Goal: Task Accomplishment & Management: Use online tool/utility

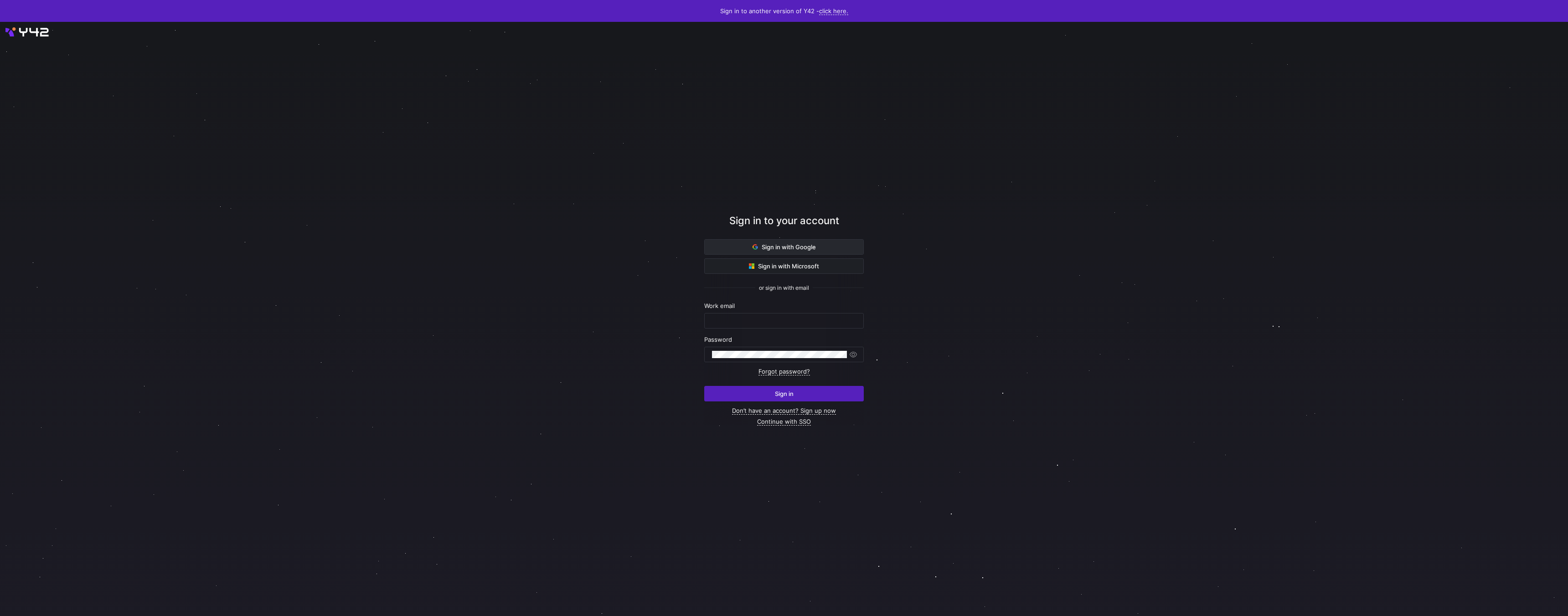
click at [791, 249] on span "Sign in with Google" at bounding box center [784, 247] width 63 height 7
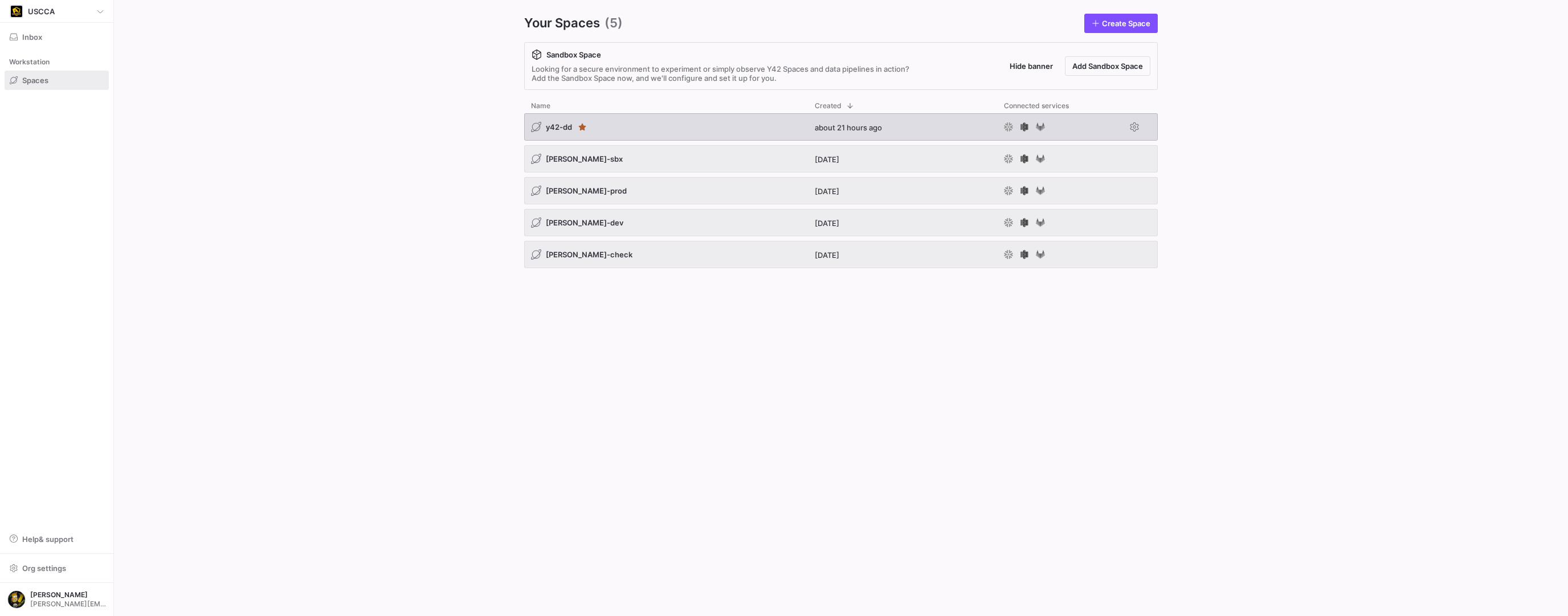
click at [557, 130] on span "y42-dd" at bounding box center [558, 127] width 26 height 9
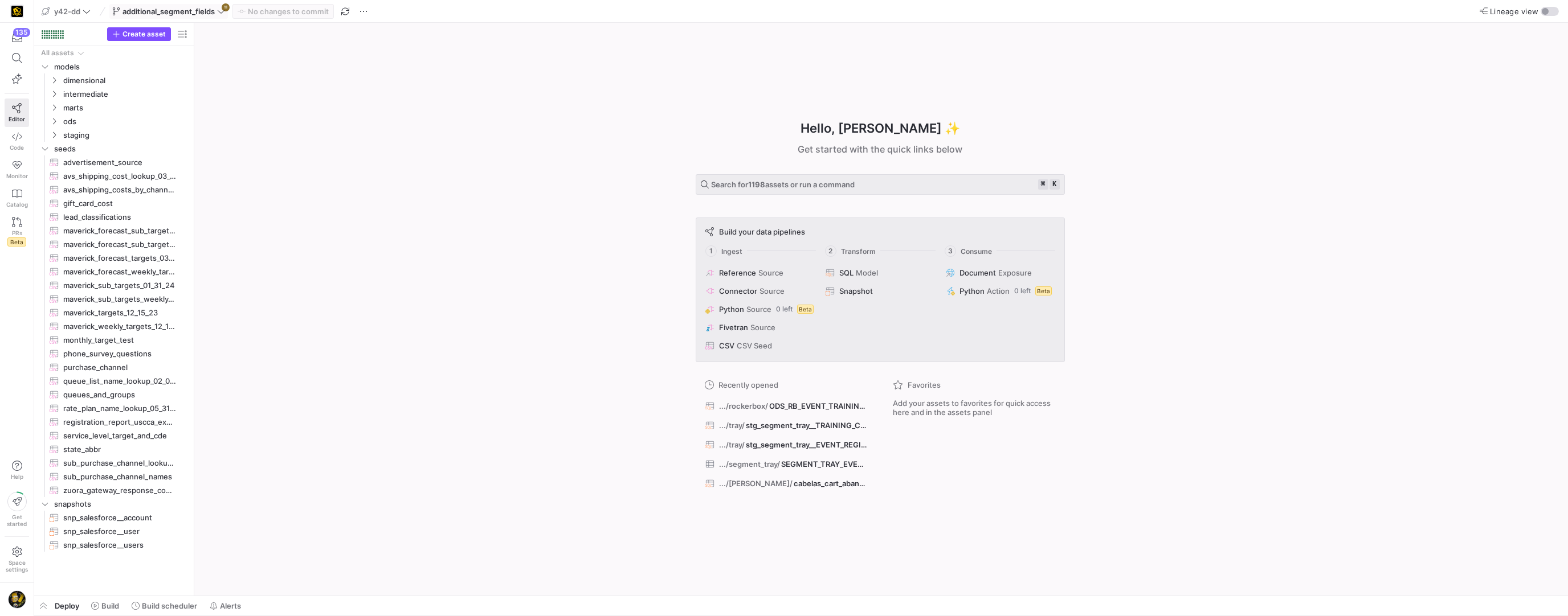
click at [224, 13] on icon at bounding box center [221, 11] width 8 height 8
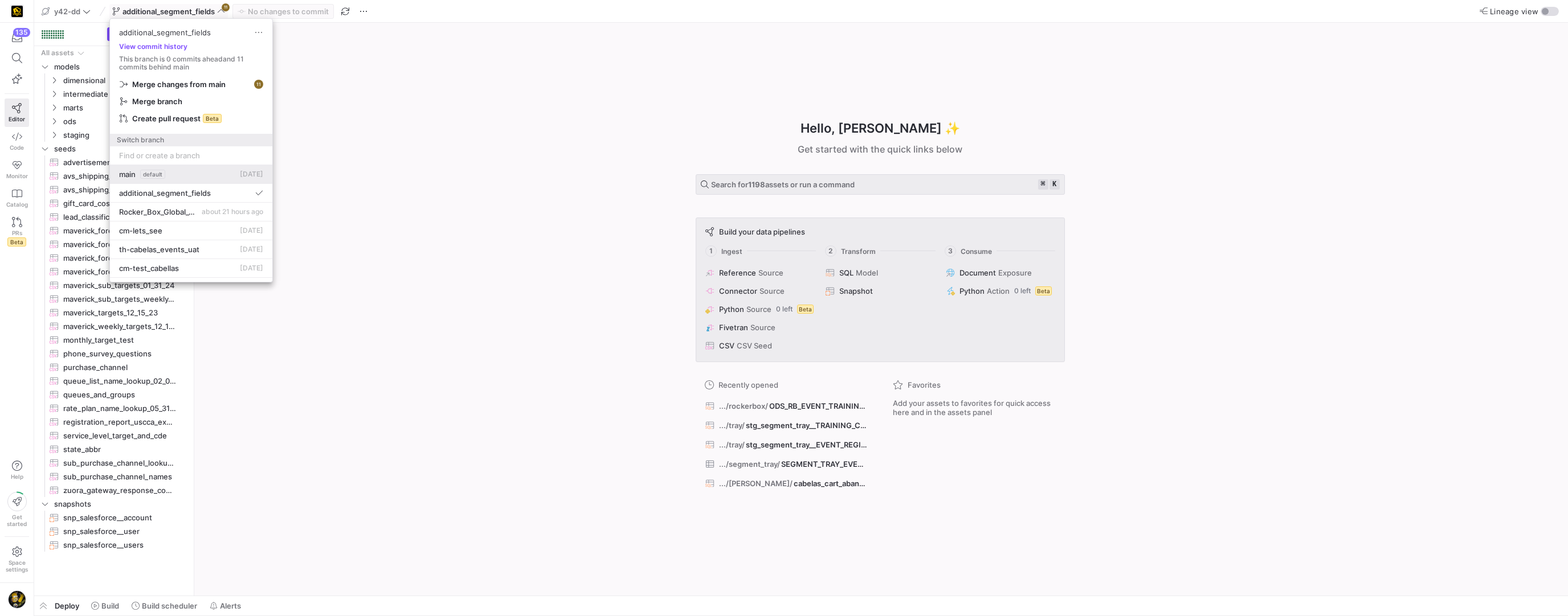
click at [129, 171] on span "main" at bounding box center [128, 174] width 17 height 9
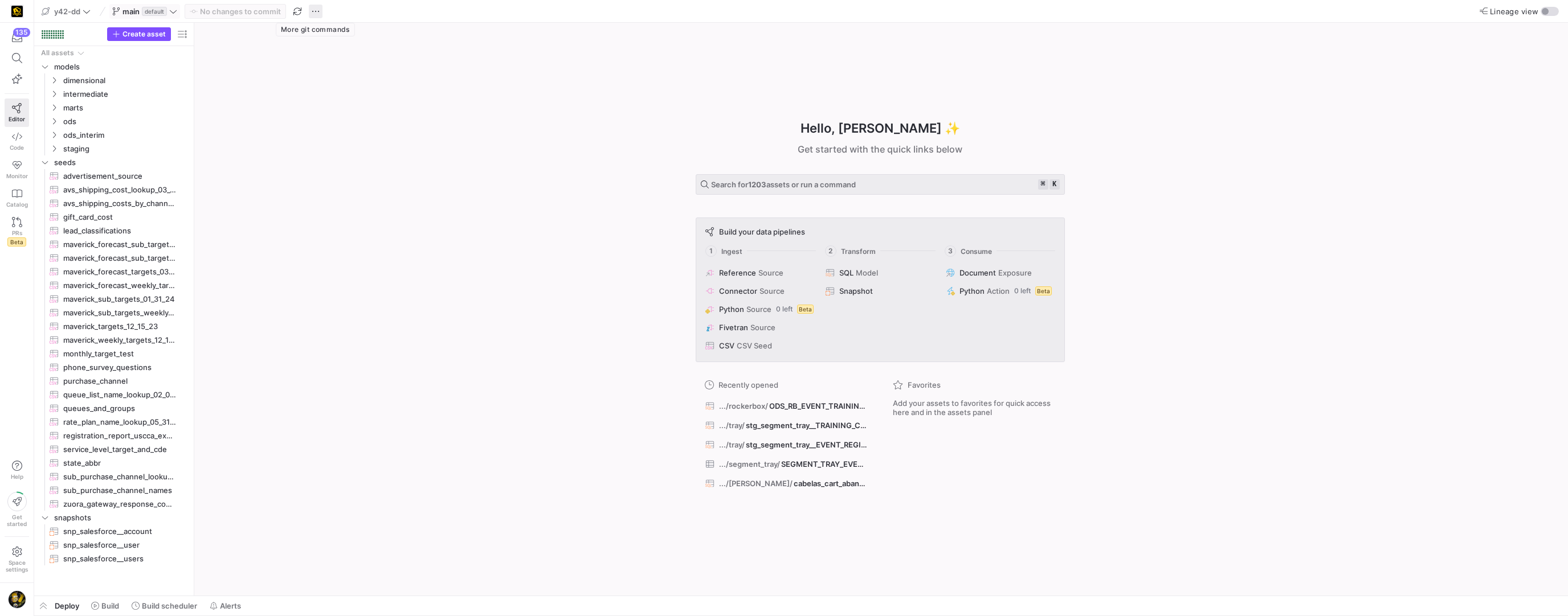
click at [317, 14] on span "button" at bounding box center [316, 11] width 14 height 14
click at [341, 43] on span "Create new branch" at bounding box center [359, 46] width 68 height 9
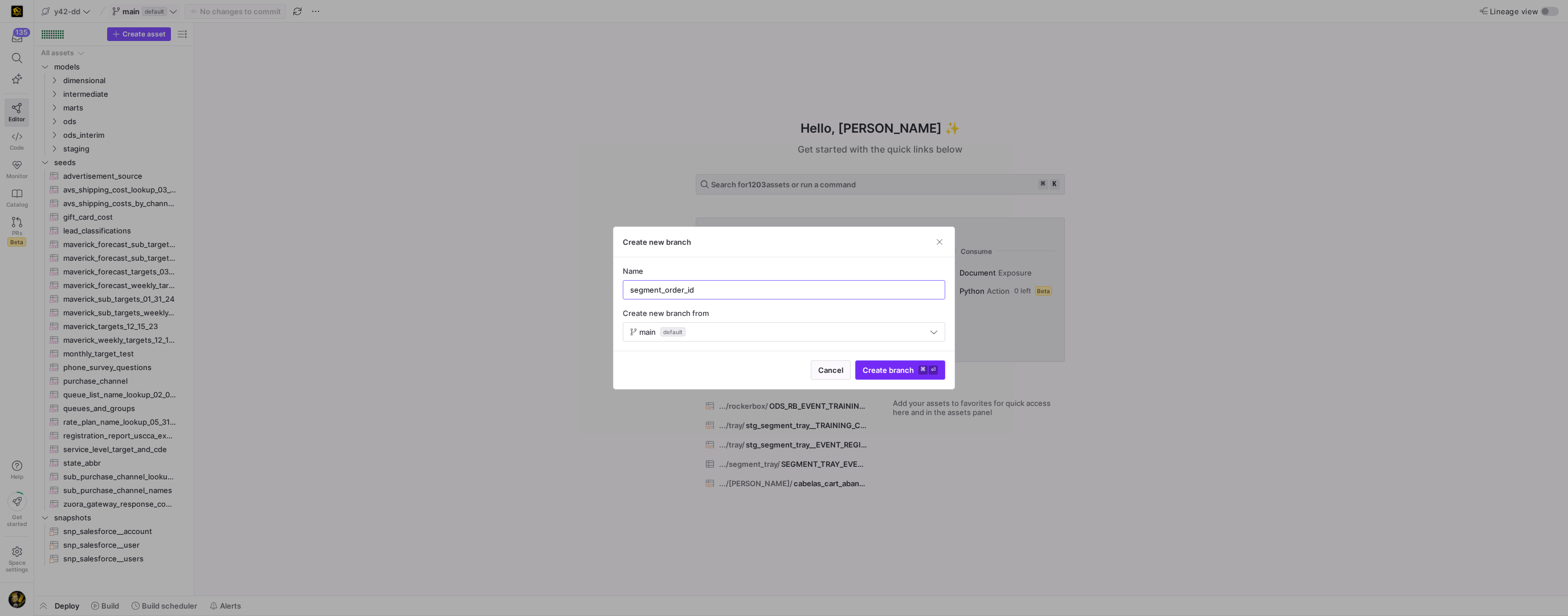
type input "segment_order_id"
click at [890, 370] on span "Create branch ⌘ ⏎" at bounding box center [900, 370] width 75 height 9
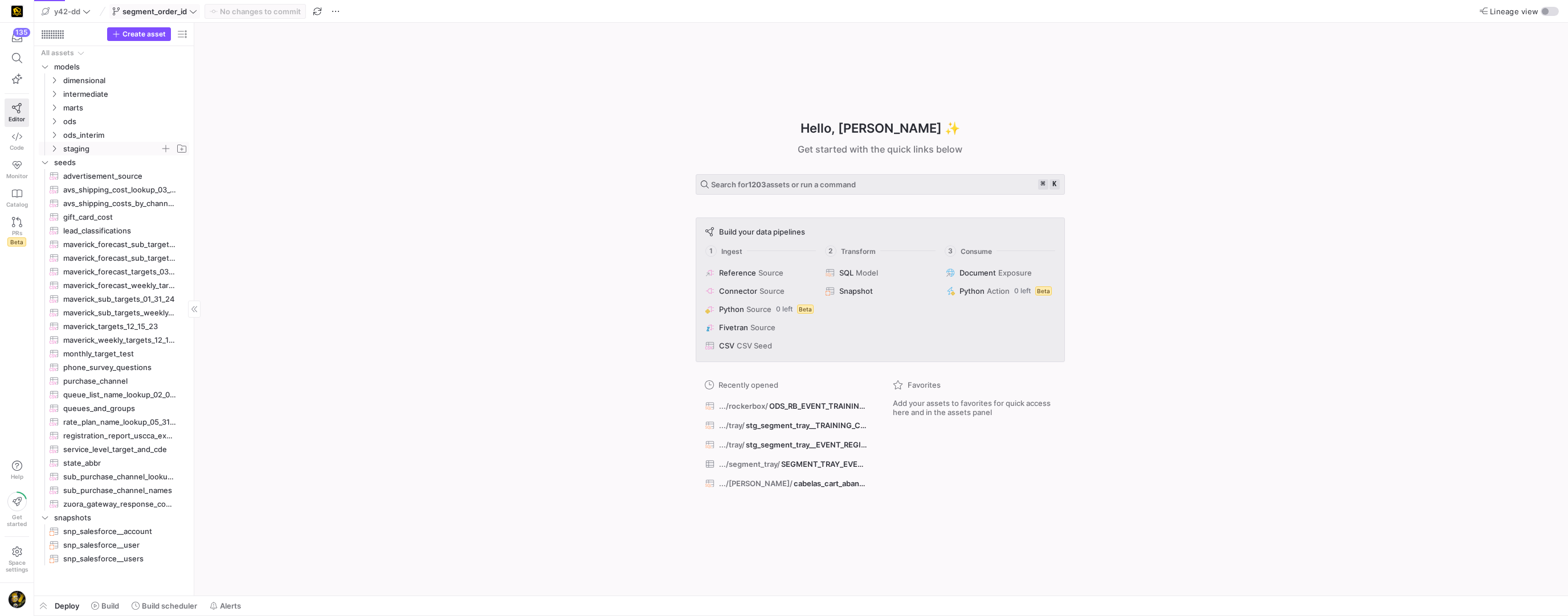
click at [56, 151] on icon "Press SPACE to select this row." at bounding box center [54, 148] width 8 height 7
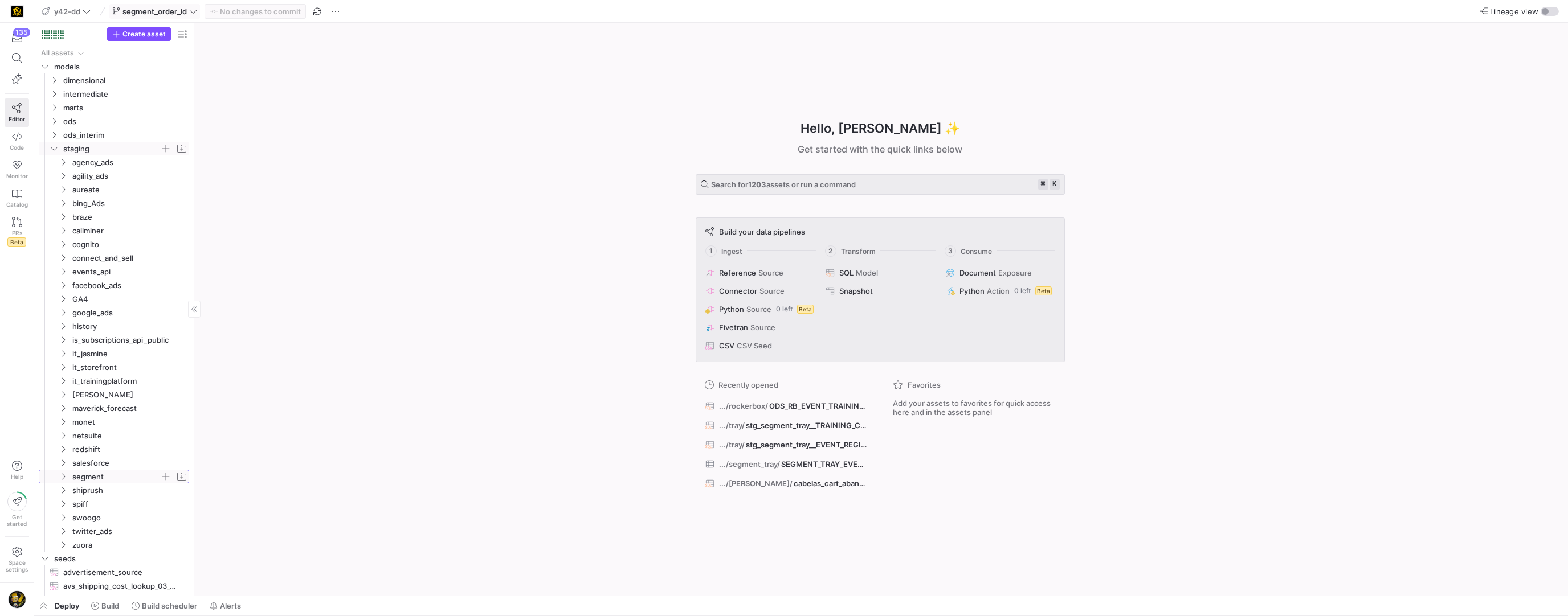
click at [65, 476] on icon "Press SPACE to select this row." at bounding box center [63, 476] width 8 height 7
click at [75, 545] on icon "Press SPACE to select this row." at bounding box center [72, 545] width 8 height 7
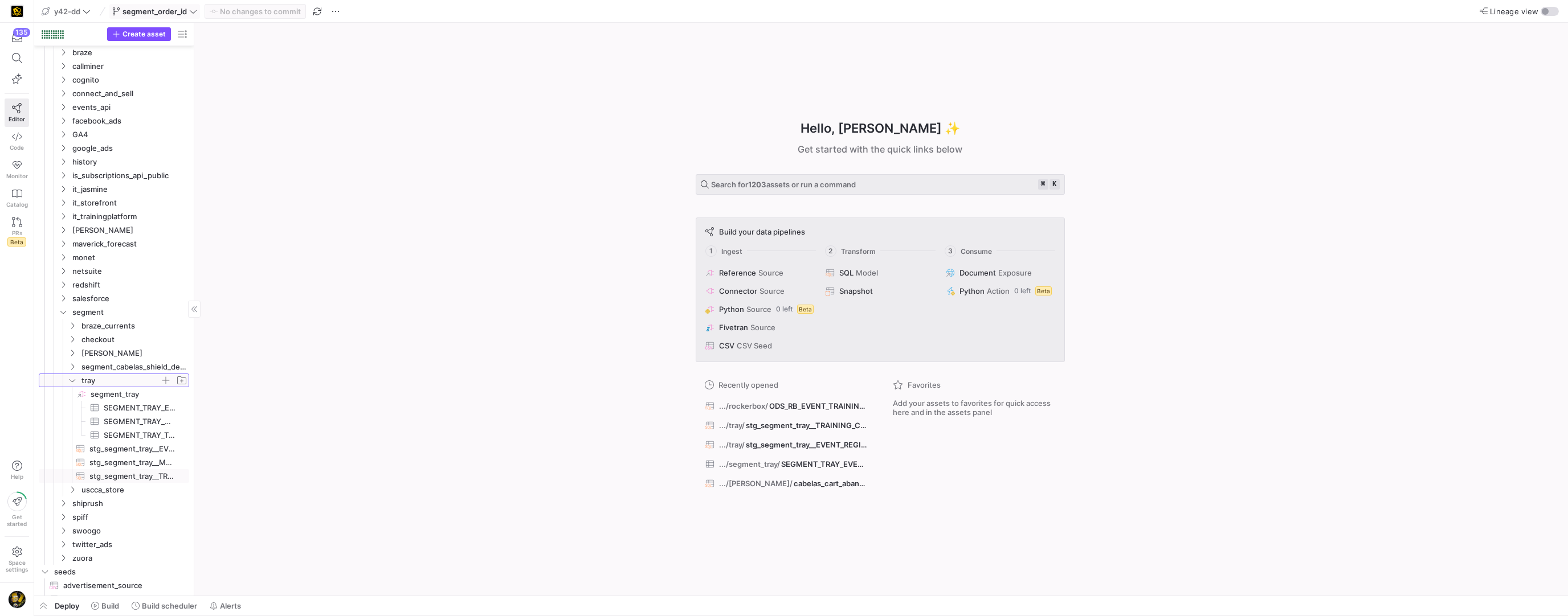
scroll to position [173, 0]
drag, startPoint x: 194, startPoint y: 440, endPoint x: 316, endPoint y: 443, distance: 122.0
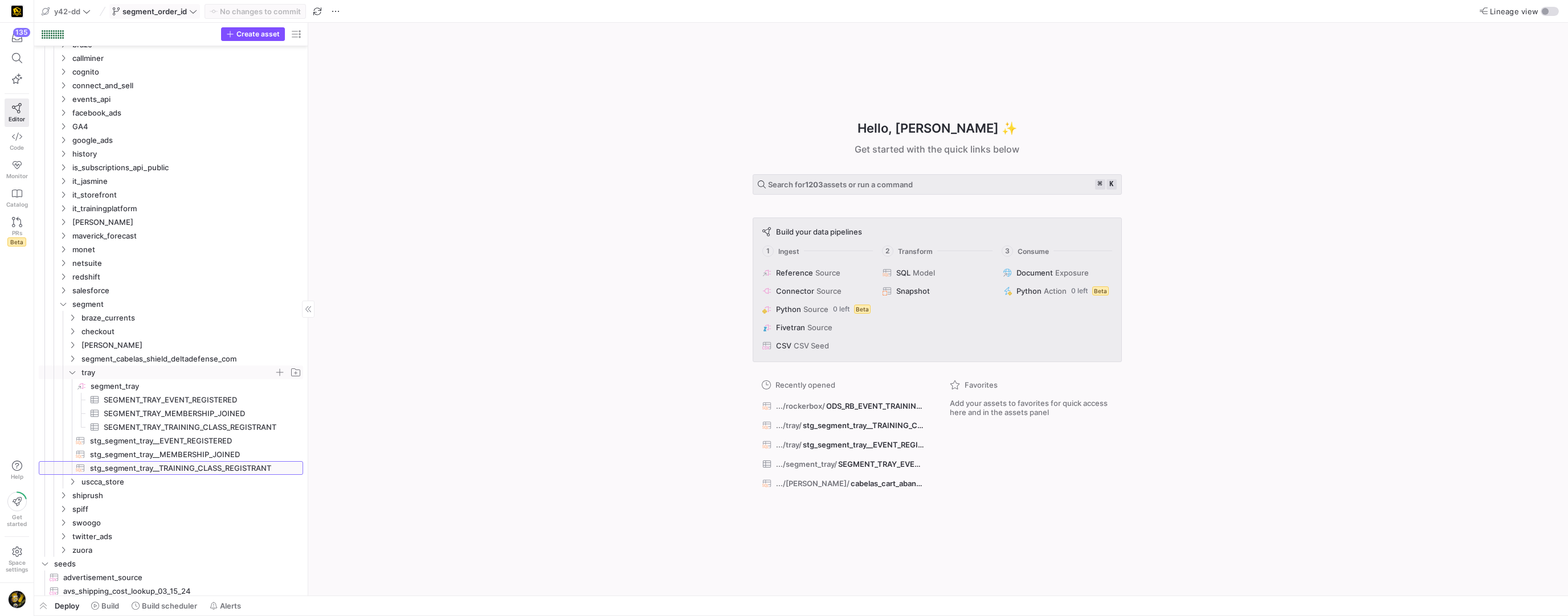
click at [215, 467] on span "stg_segment_tray__TRAINING_CLASS_REGISTRANT​​​​​​​​​​" at bounding box center [189, 468] width 200 height 13
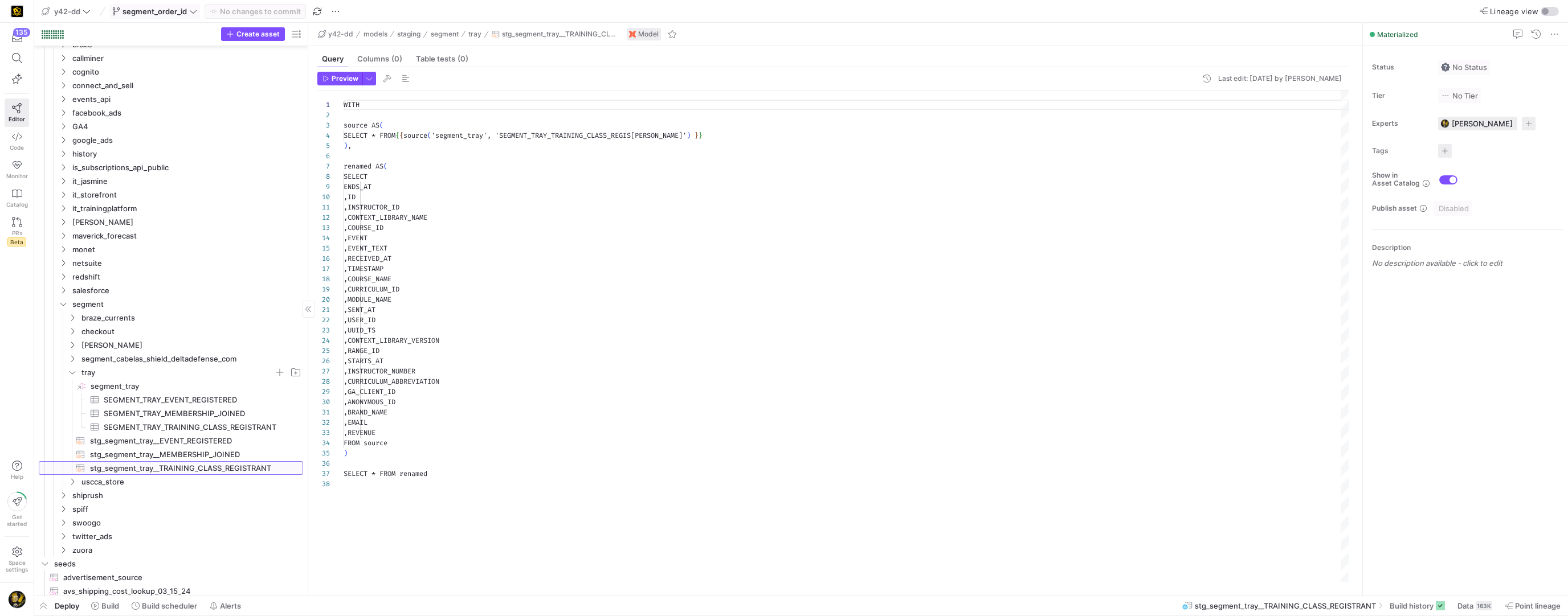
scroll to position [103, 0]
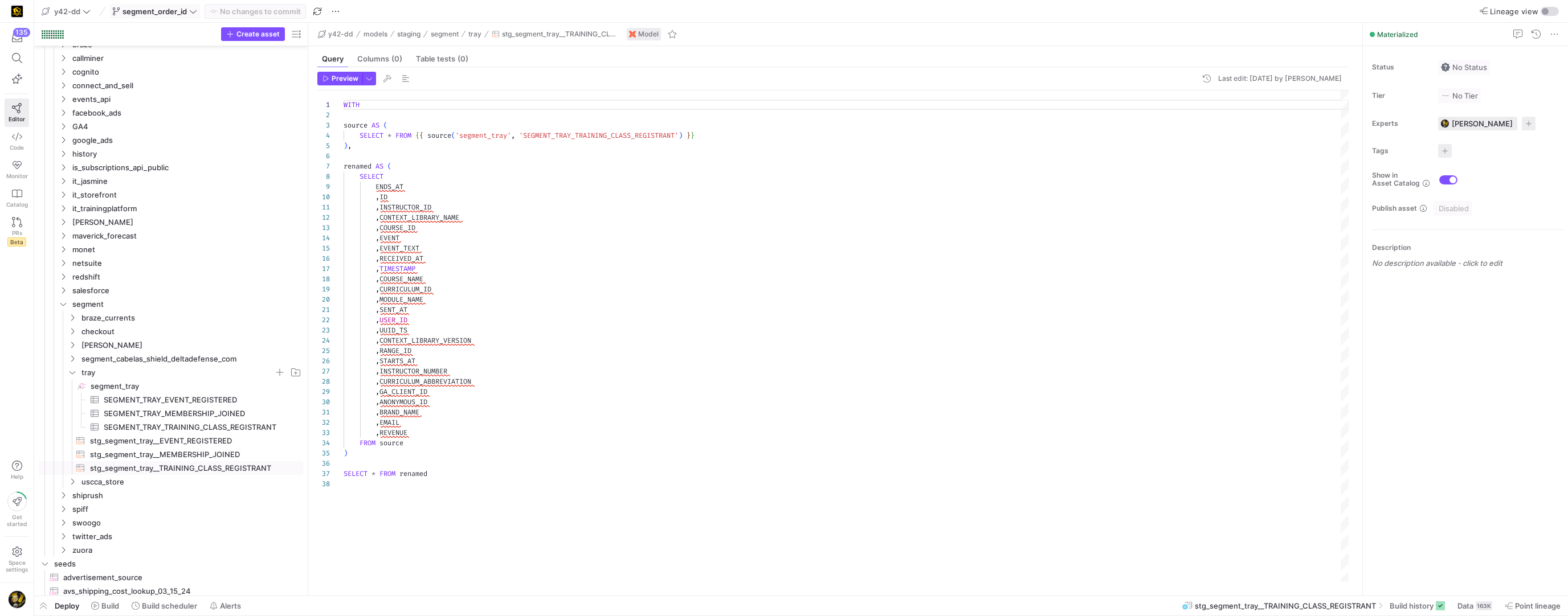
click at [442, 430] on div "WITH source AS ( SELECT * FROM { { source ( 'segment_tray' , 'SEGMENT_TRAY_TRAI…" at bounding box center [846, 336] width 1005 height 491
click at [396, 467] on div "WITH source AS ( SELECT * FROM { { source ( 'segment_tray' , 'SEGMENT_TRAY_TRAI…" at bounding box center [846, 336] width 1005 height 491
type textarea ",BRAND_NAME ,EMAIL ,REVENUE ,ORDER_ID FROM source ) SELECT * FROM renamed"
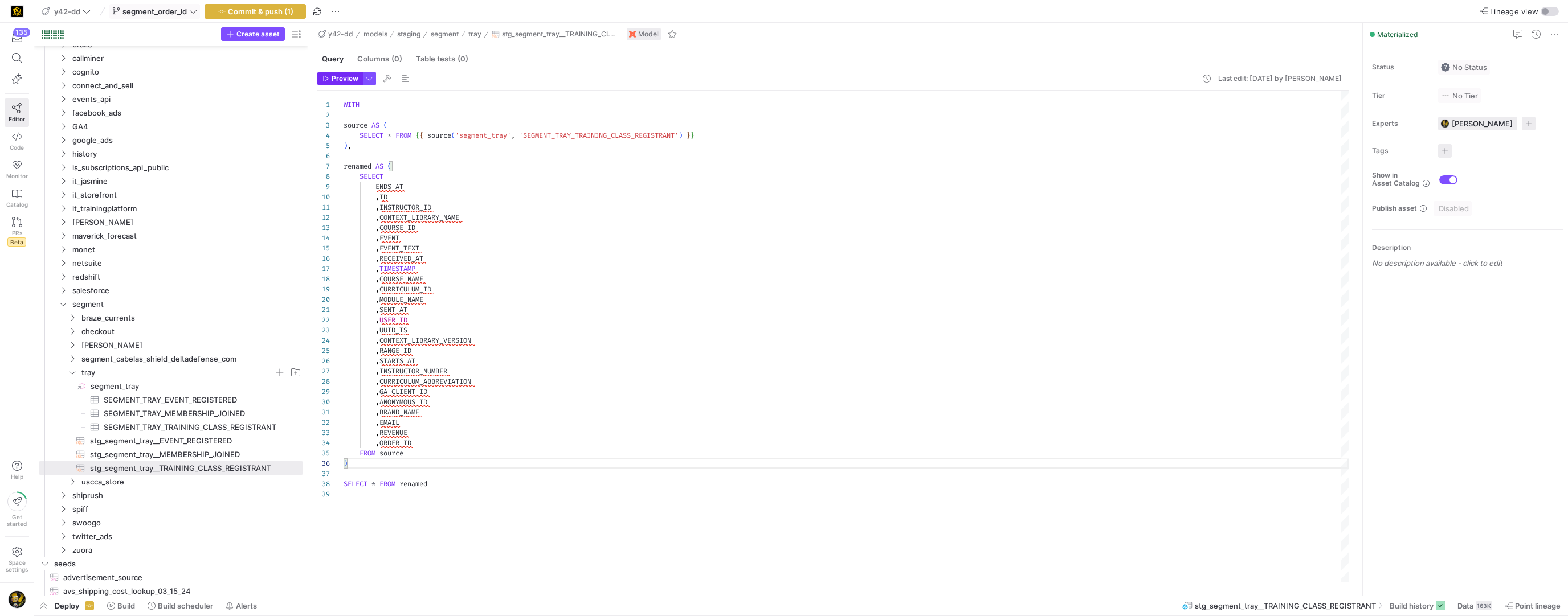
click at [338, 78] on span "Preview" at bounding box center [345, 78] width 27 height 8
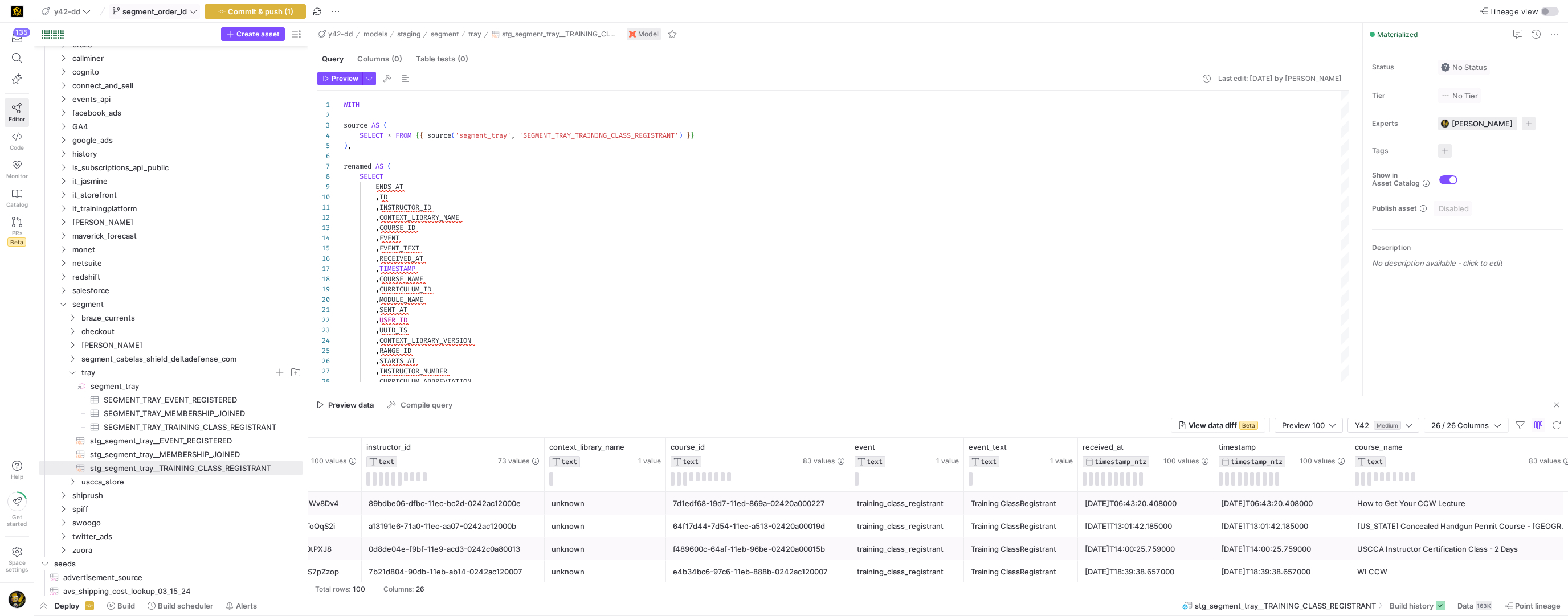
scroll to position [0, 0]
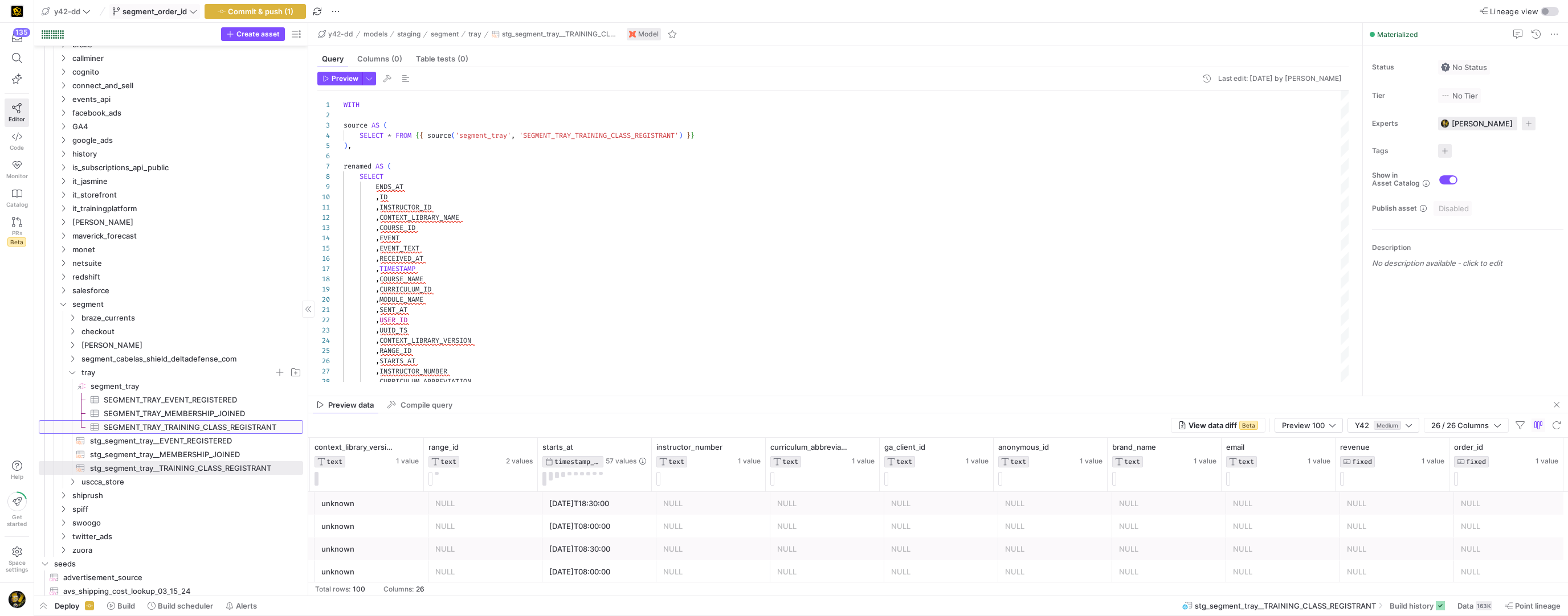
click at [196, 427] on span "SEGMENT_TRAY_TRAINING_CLASS_REGISTRANT​​​​​​​​​" at bounding box center [196, 427] width 186 height 13
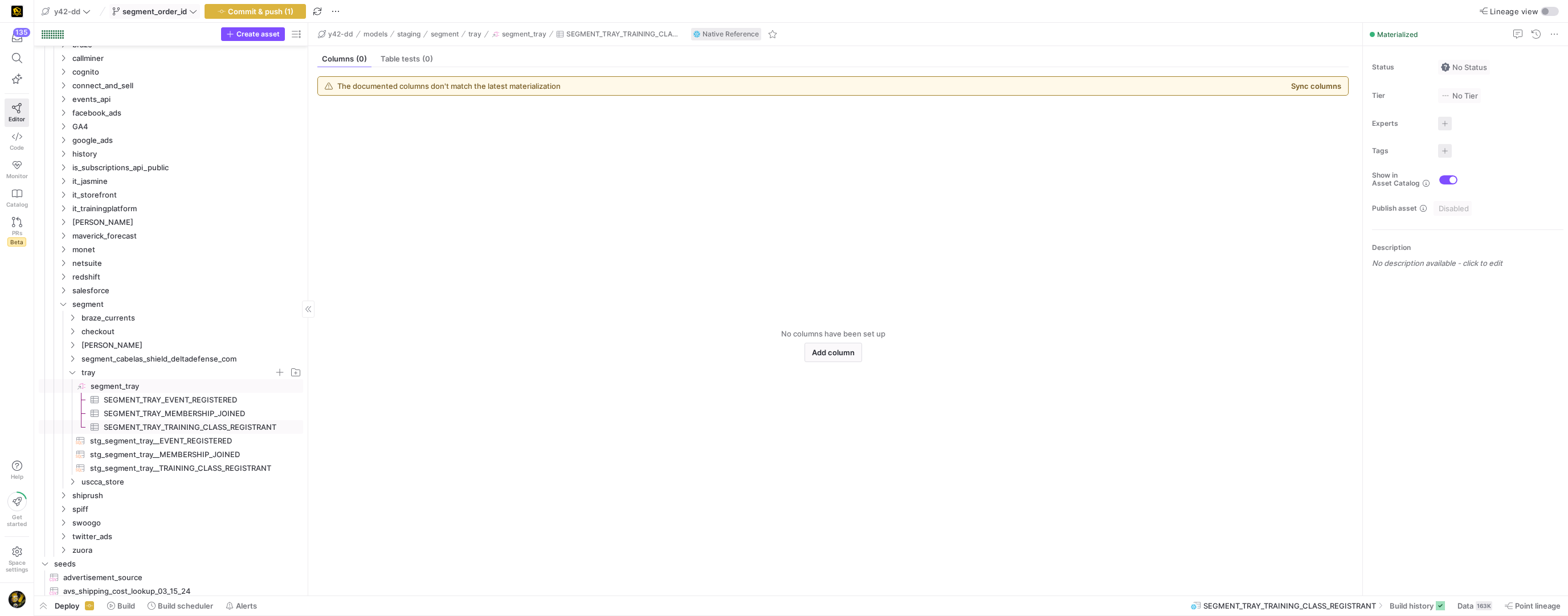
click at [108, 383] on span "segment_tray​​​​​​​​" at bounding box center [196, 386] width 211 height 13
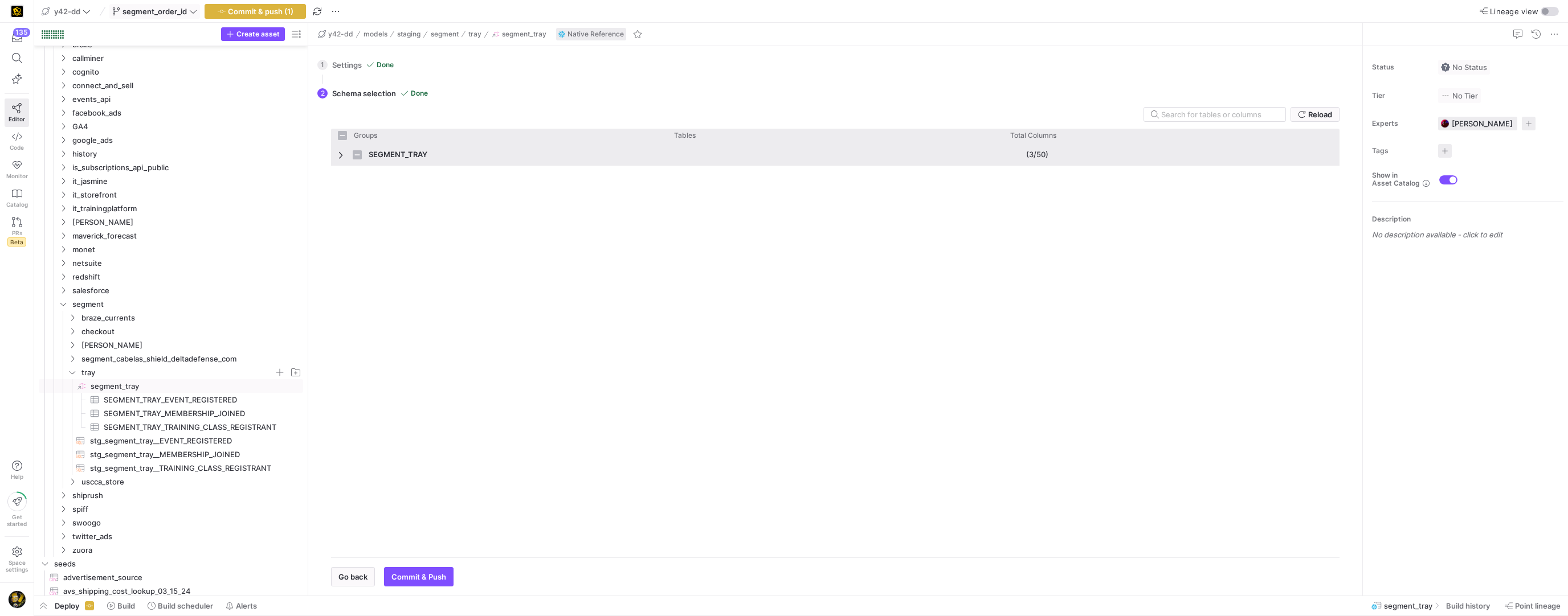
click at [341, 151] on span "Press SPACE to select this row." at bounding box center [342, 155] width 8 height 9
checkbox input "false"
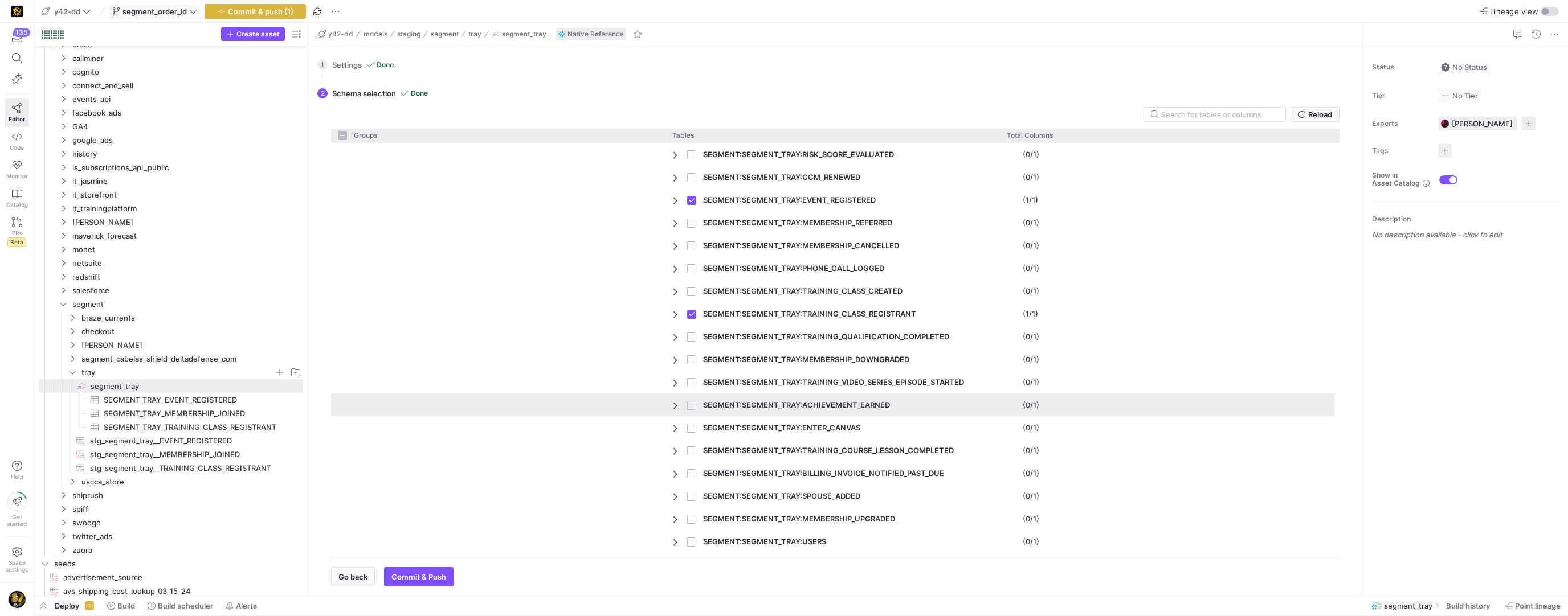
scroll to position [756, 0]
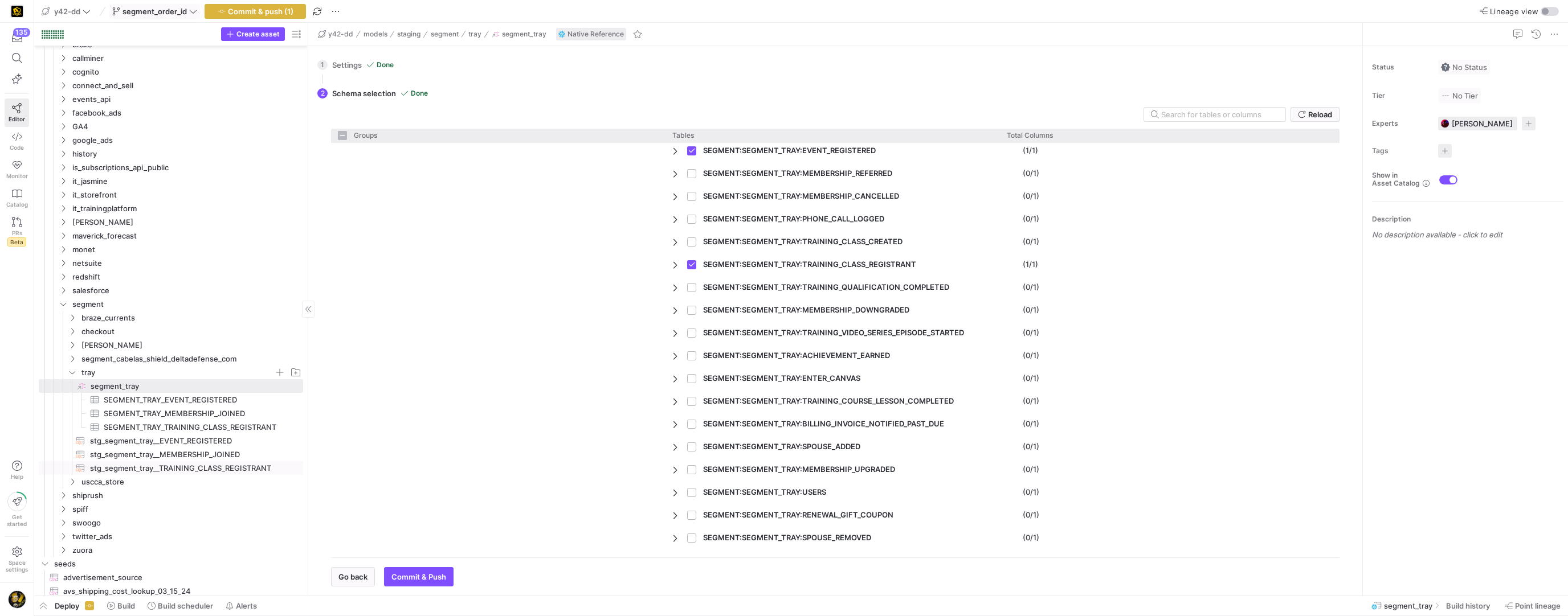
click at [218, 467] on span "stg_segment_tray__TRAINING_CLASS_REGISTRANT​​​​​​​​​​" at bounding box center [189, 468] width 200 height 13
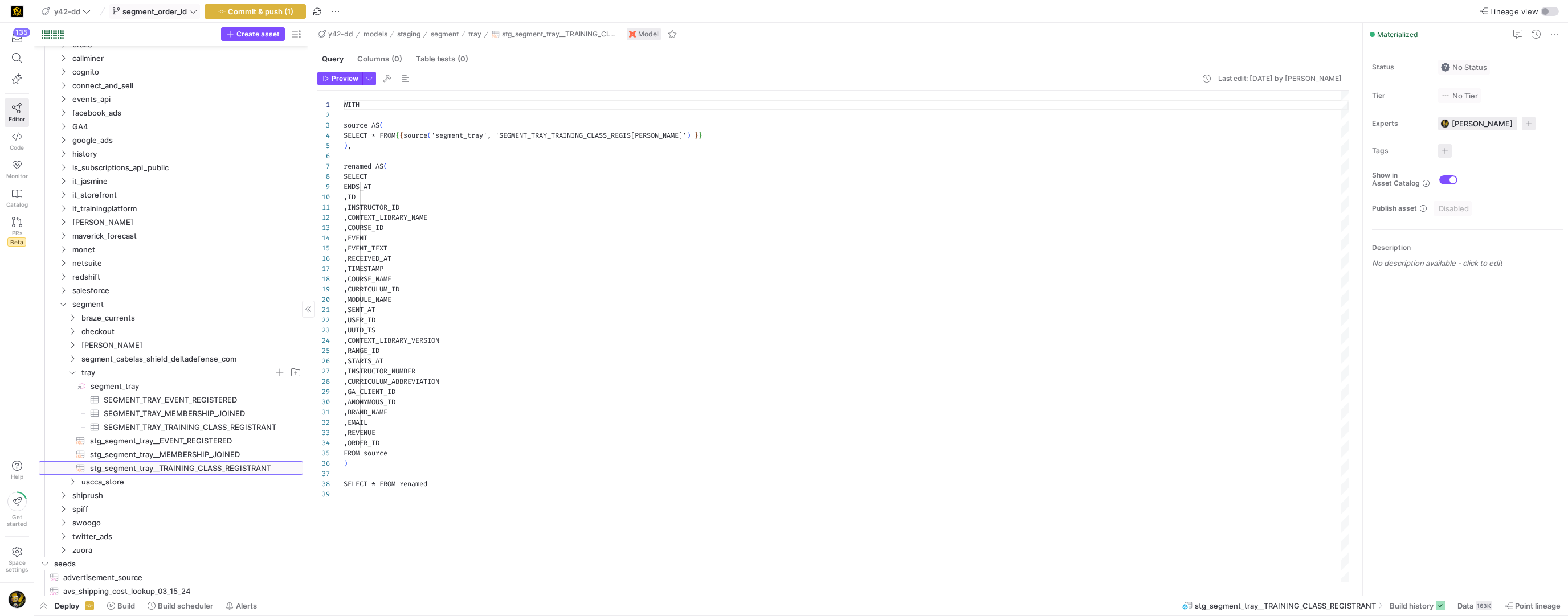
scroll to position [103, 0]
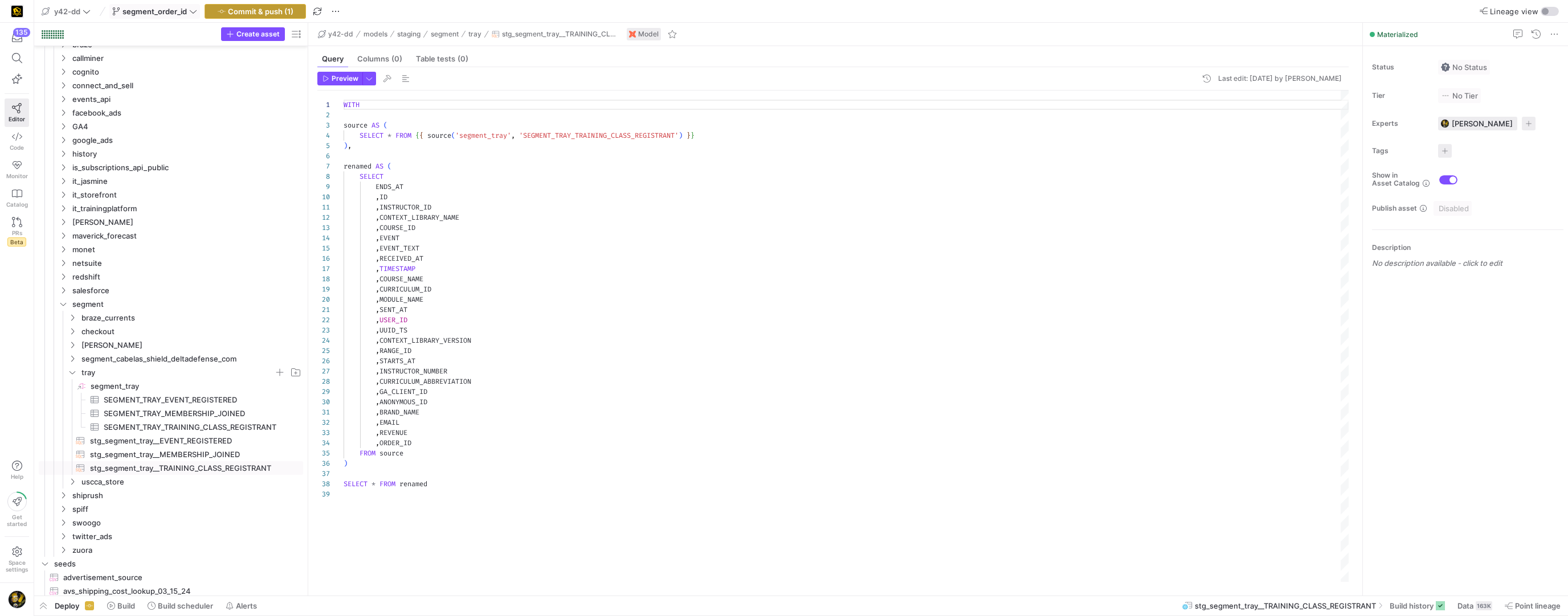
click at [242, 8] on span "Commit & push (1)" at bounding box center [261, 11] width 65 height 9
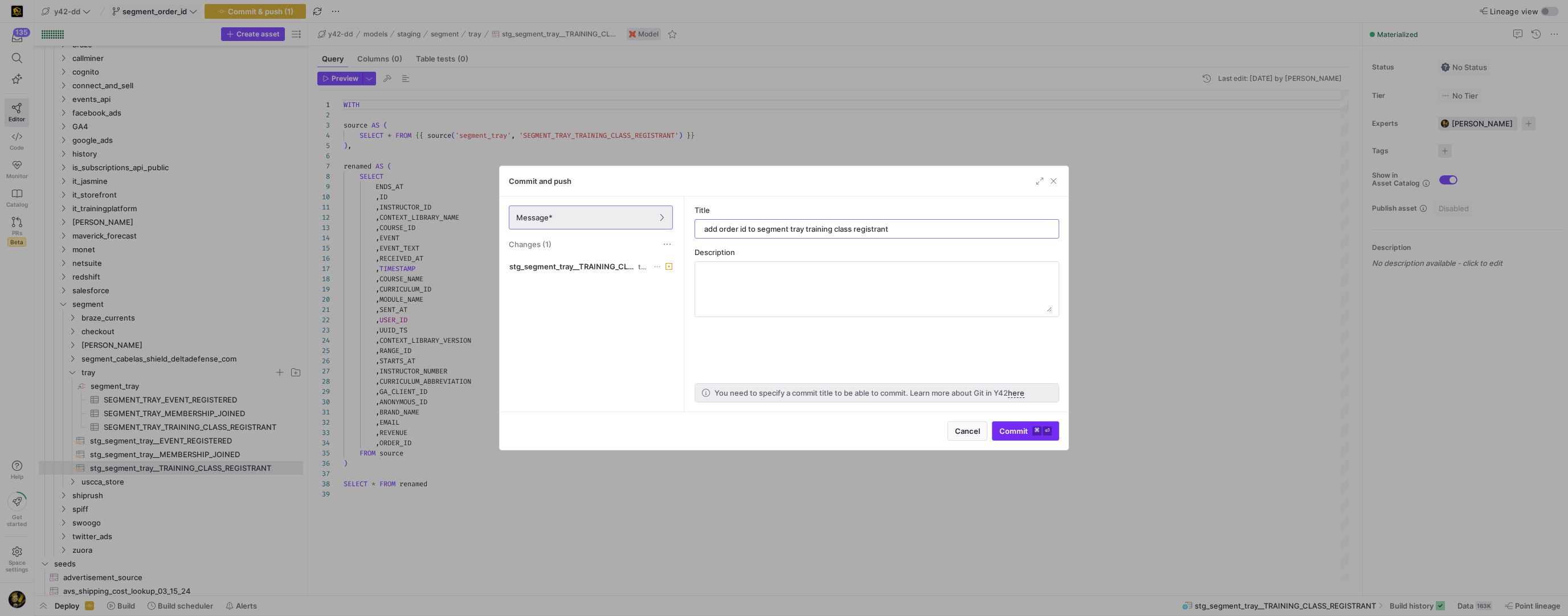
type input "add order id to segment tray training class registrant"
click at [1009, 427] on span "Commit ⌘ ⏎" at bounding box center [1025, 431] width 52 height 9
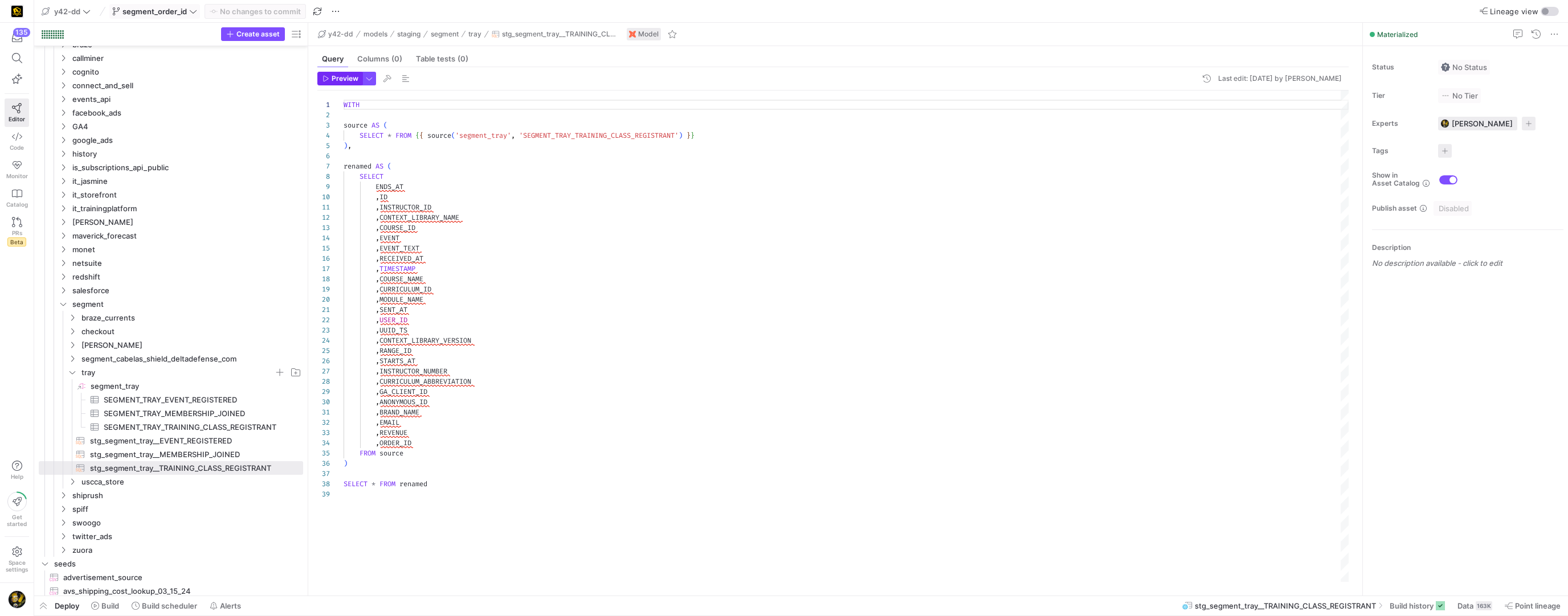
click at [341, 81] on span "Preview" at bounding box center [345, 78] width 27 height 8
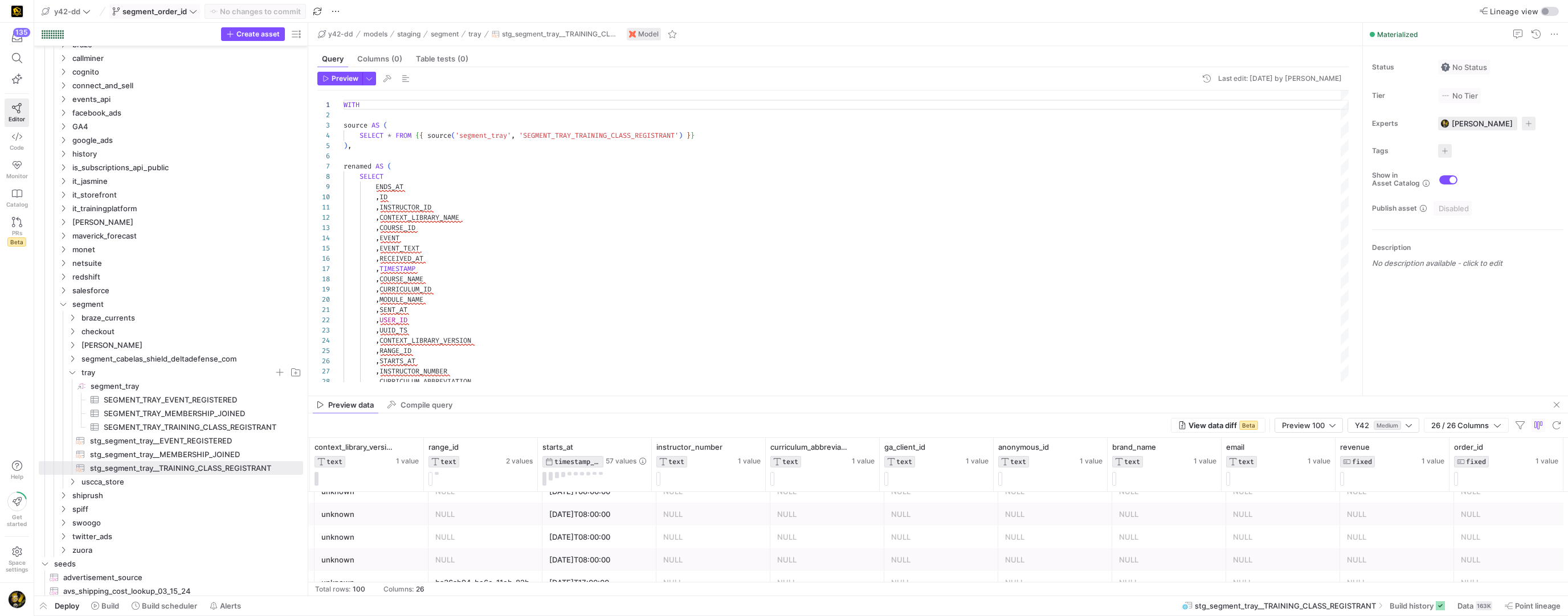
scroll to position [97, 0]
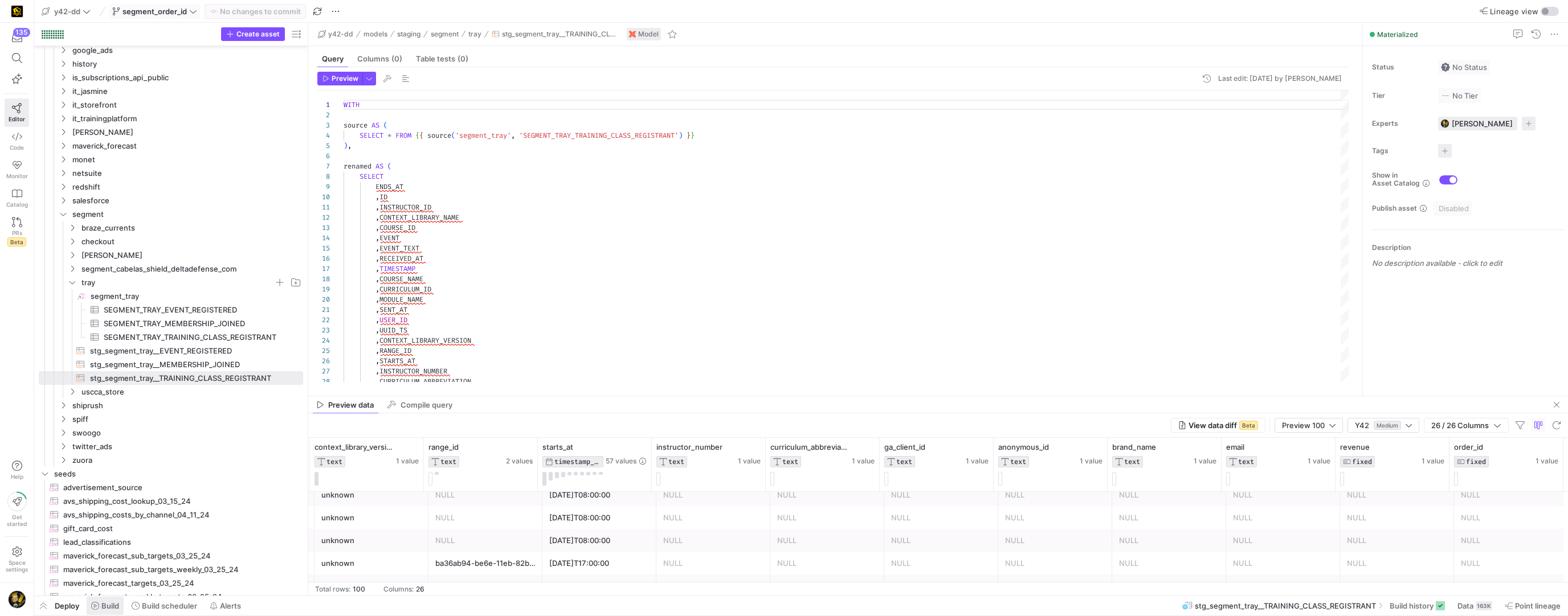
click at [115, 605] on span "Build" at bounding box center [110, 606] width 17 height 9
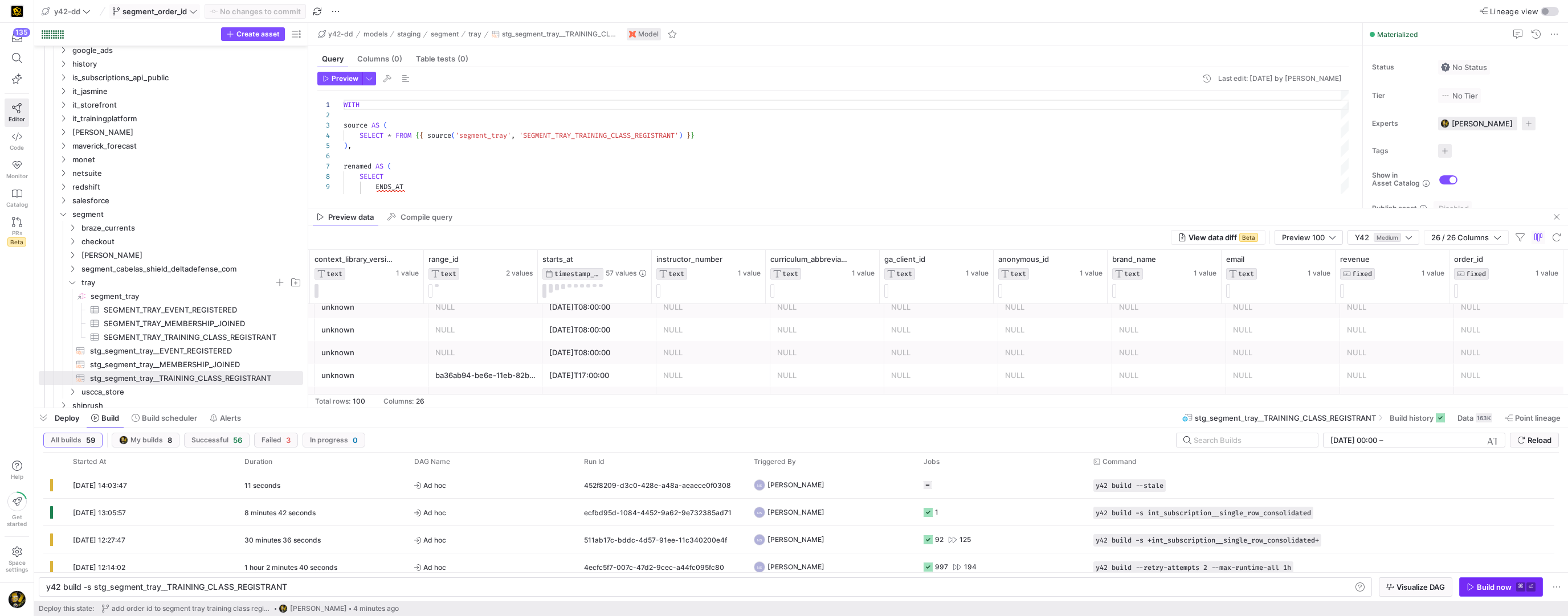
click at [1475, 584] on span "Build now ⌘ ⏎" at bounding box center [1501, 587] width 69 height 9
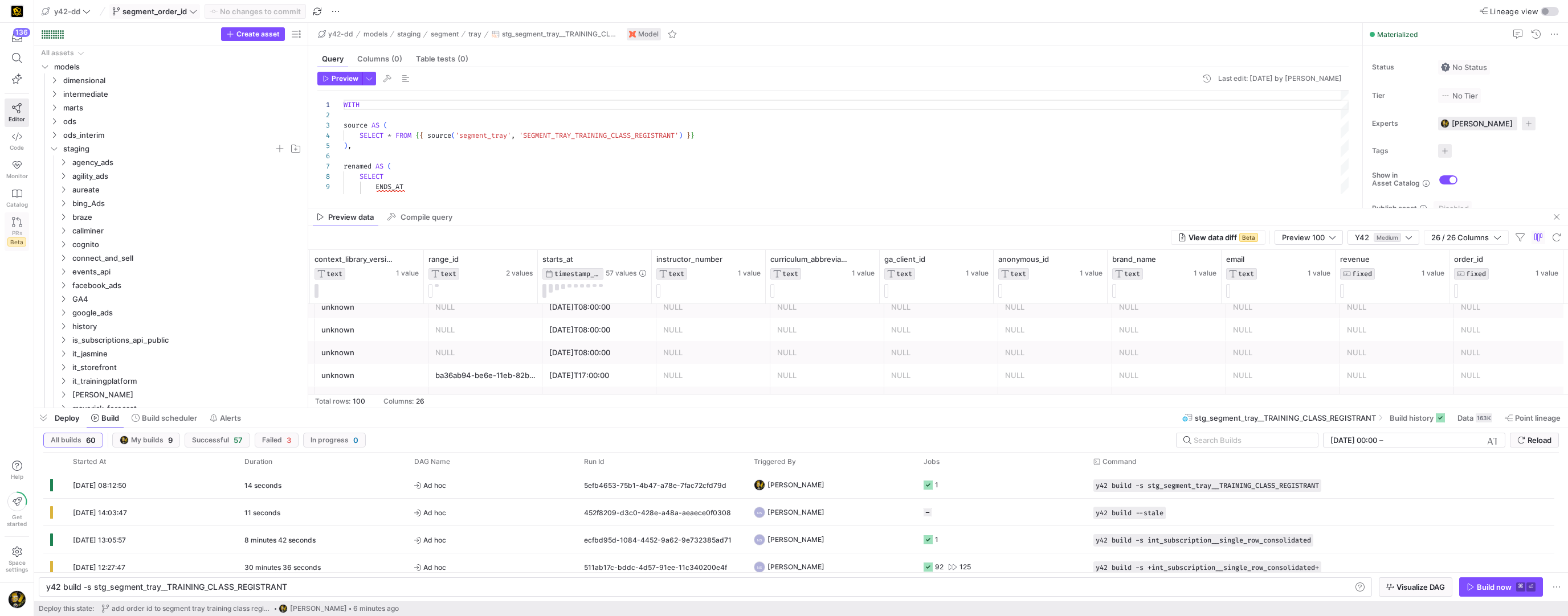
click at [14, 220] on icon at bounding box center [17, 221] width 10 height 10
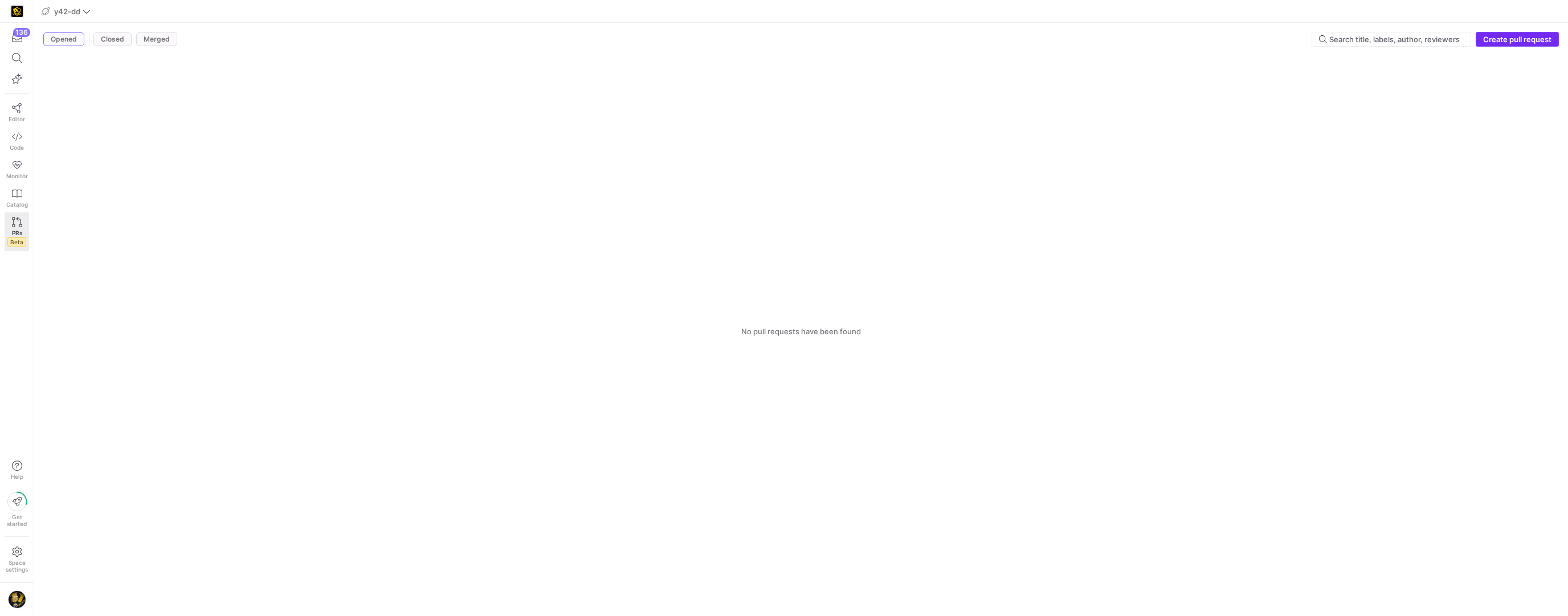
click at [1505, 36] on span "Create pull request" at bounding box center [1517, 40] width 68 height 9
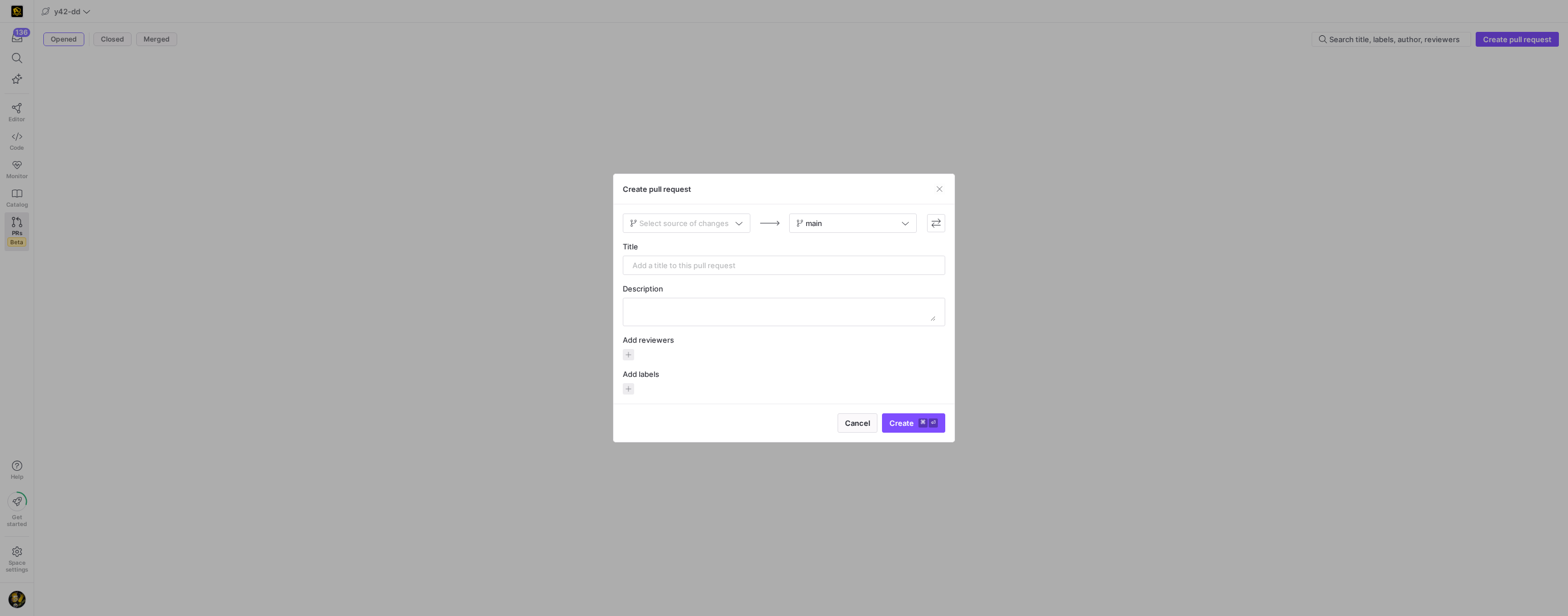
click at [726, 221] on span "Select source of changes" at bounding box center [684, 224] width 90 height 9
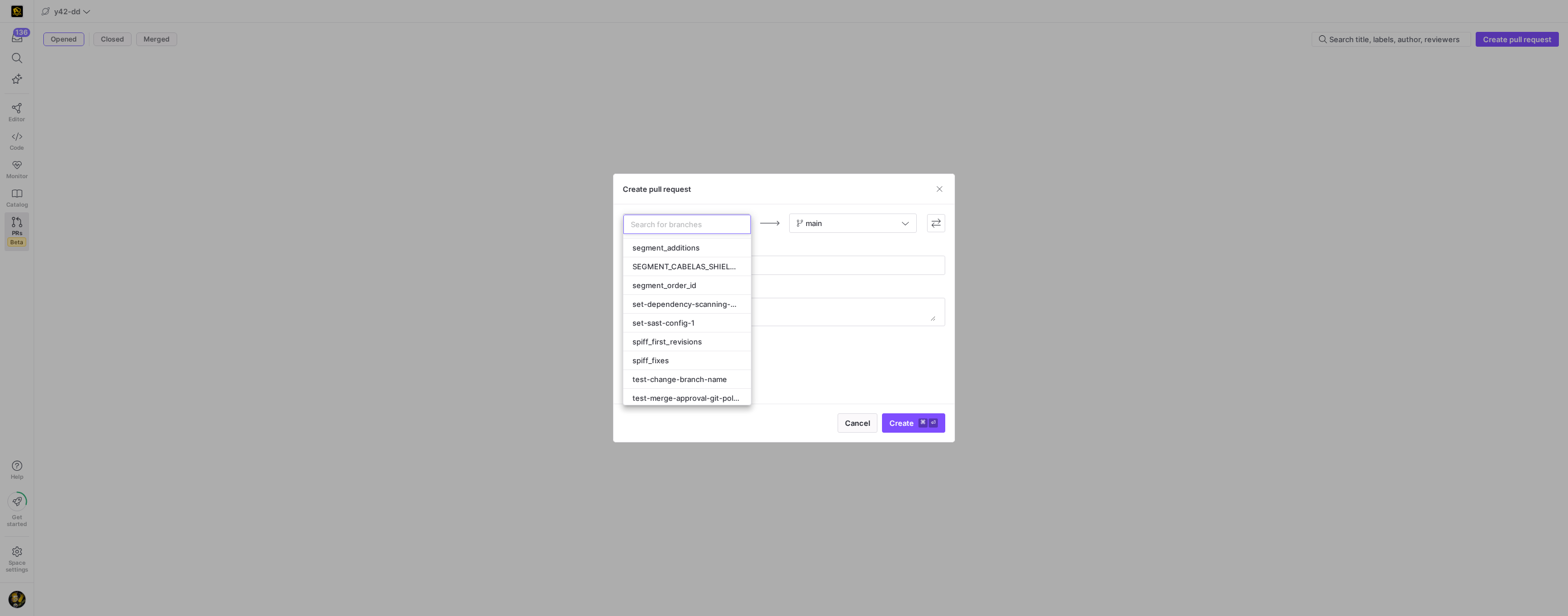
scroll to position [597, 0]
click at [675, 281] on span "segment_order_id" at bounding box center [664, 285] width 64 height 9
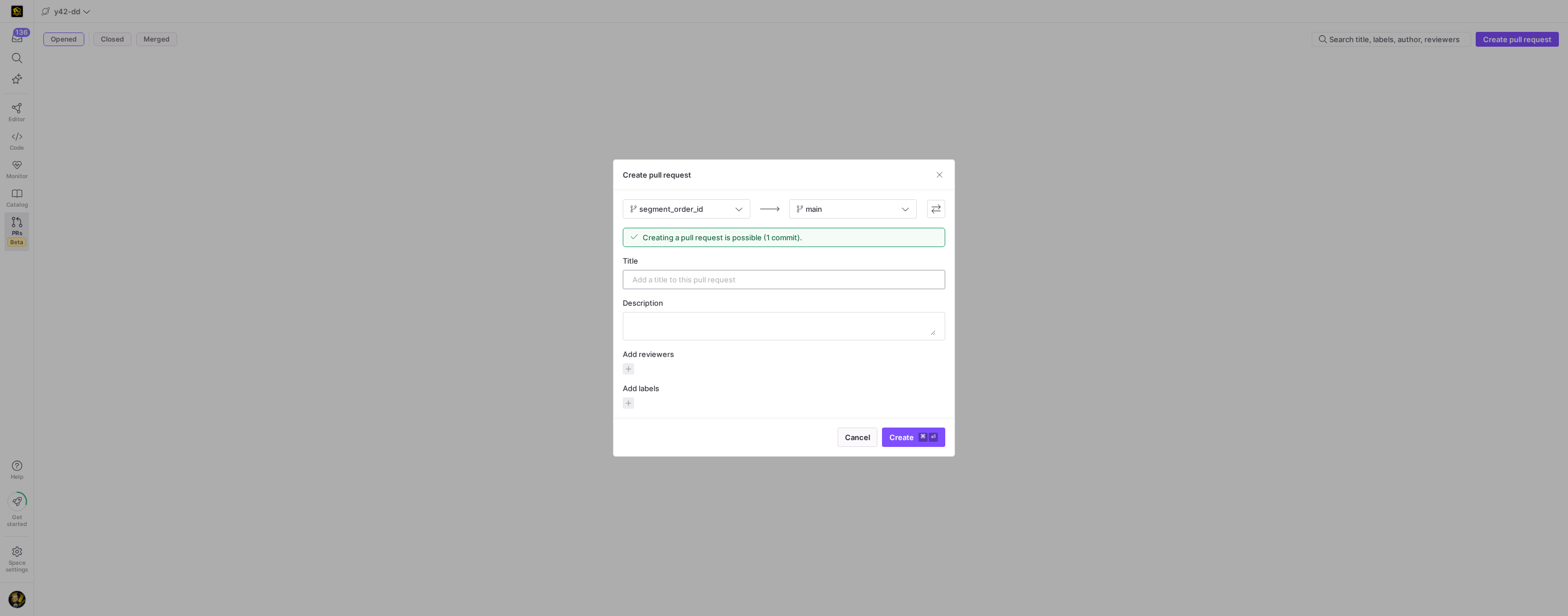
click at [677, 280] on input "text" at bounding box center [784, 280] width 303 height 9
type input "Segment Tray order id fro Training Class Registrants table"
click at [634, 368] on span "button" at bounding box center [628, 369] width 11 height 11
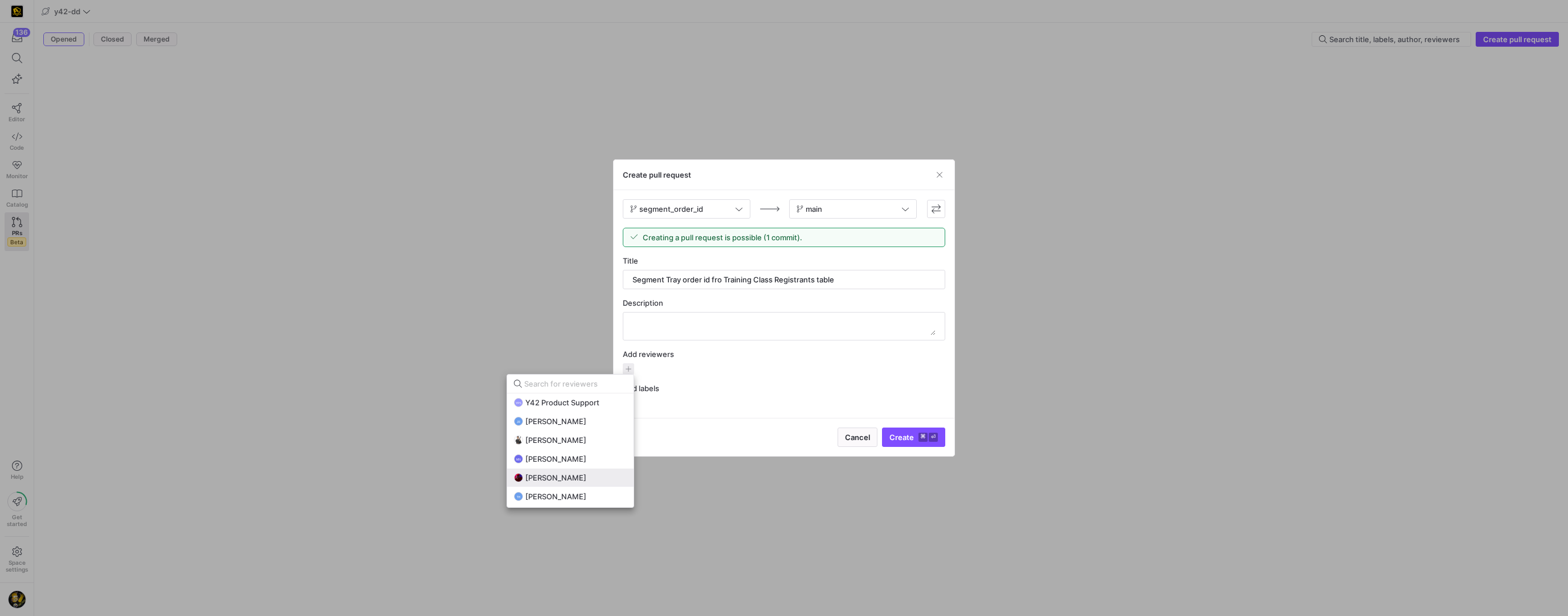
click at [559, 471] on button "Bret Harvestine" at bounding box center [570, 478] width 126 height 18
click at [902, 436] on div at bounding box center [784, 308] width 1568 height 616
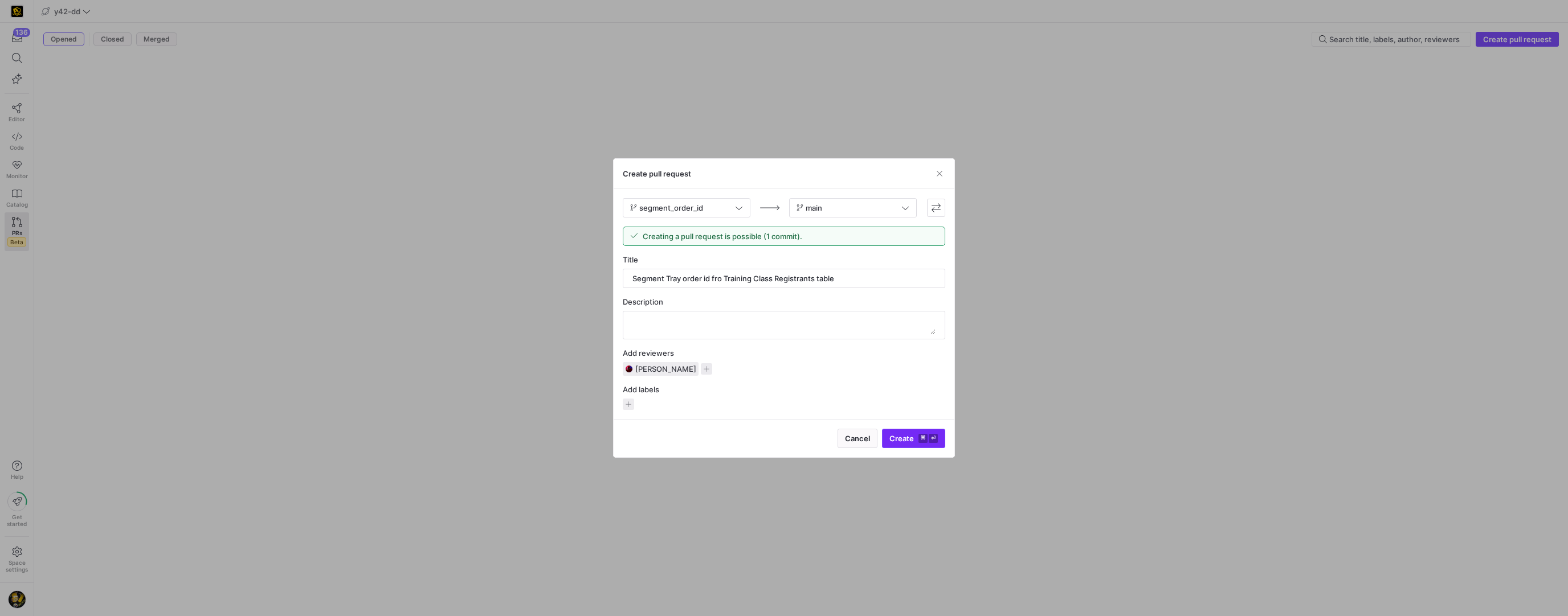
click at [902, 440] on span "Create ⌘ ⏎" at bounding box center [914, 439] width 49 height 9
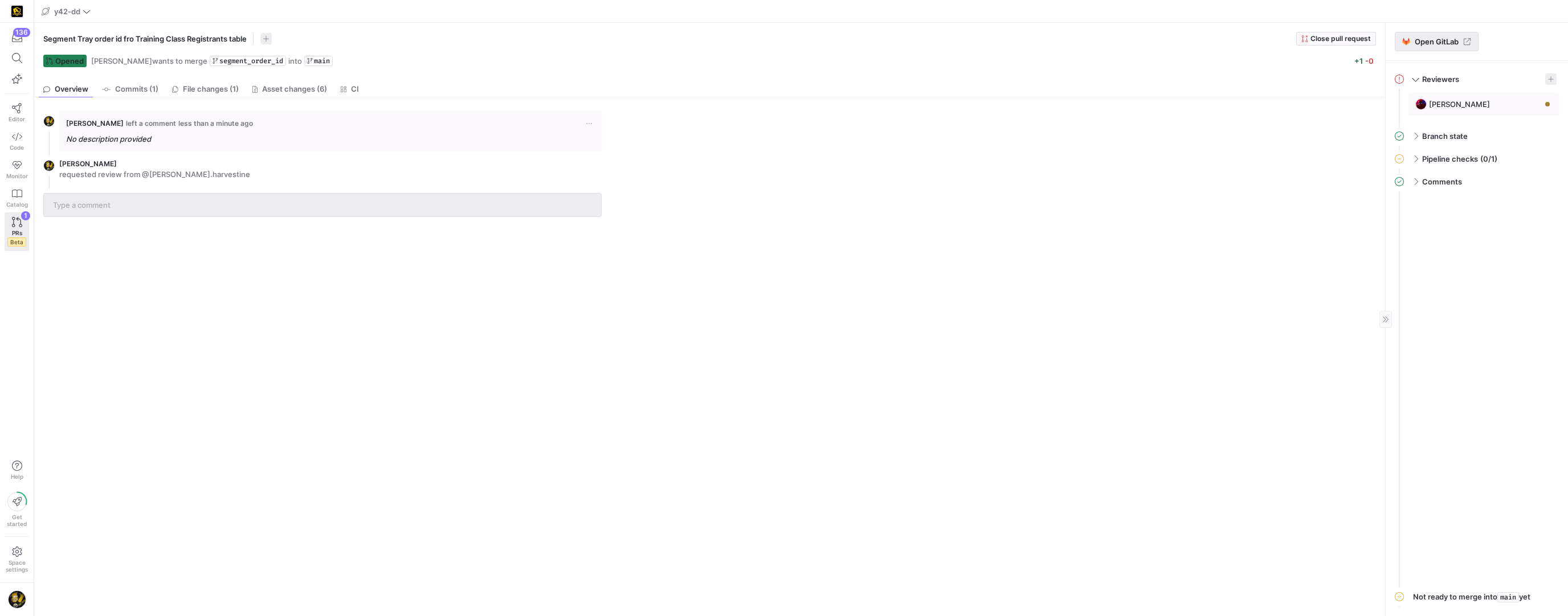
click at [1412, 45] on span "Open GitLab" at bounding box center [1436, 42] width 69 height 9
